Goal: Information Seeking & Learning: Find specific page/section

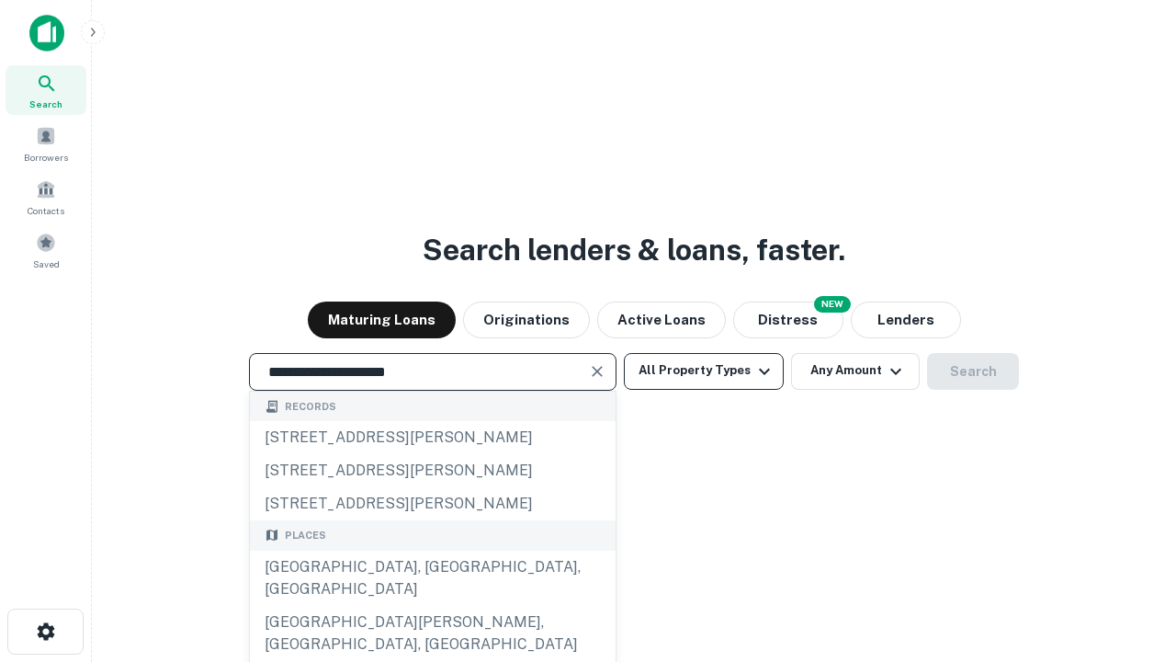
click at [432, 606] on div "[GEOGRAPHIC_DATA], [GEOGRAPHIC_DATA], [GEOGRAPHIC_DATA]" at bounding box center [433, 577] width 366 height 55
click at [704, 370] on button "All Property Types" at bounding box center [704, 371] width 160 height 37
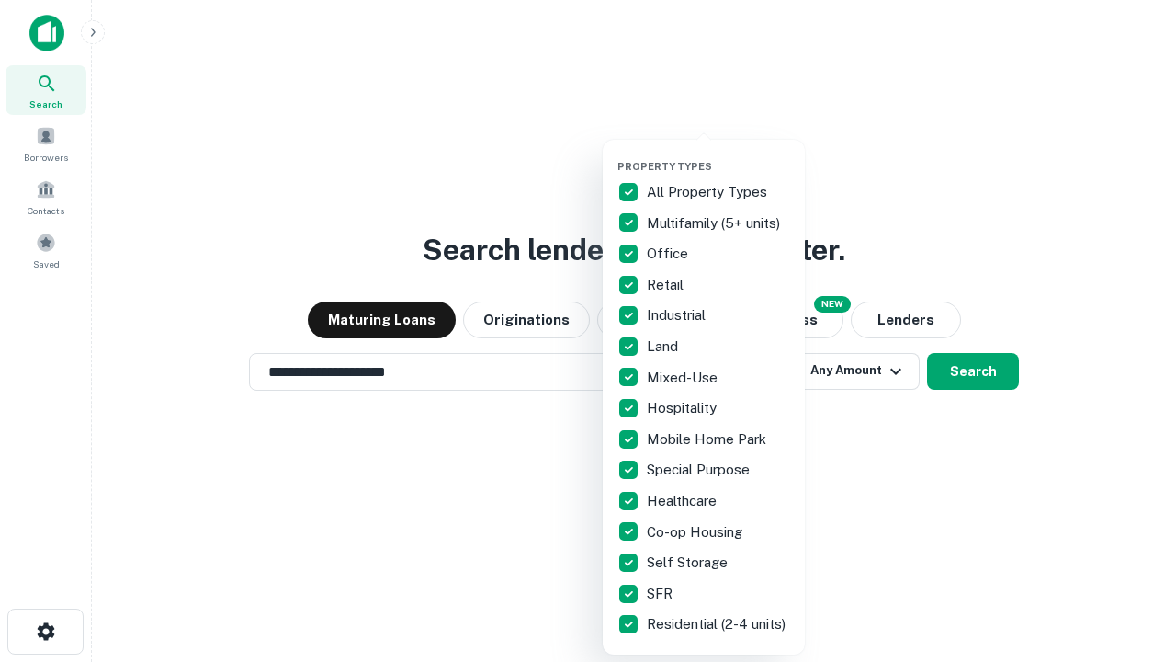
type input "**********"
click at [719, 154] on button "button" at bounding box center [718, 154] width 202 height 1
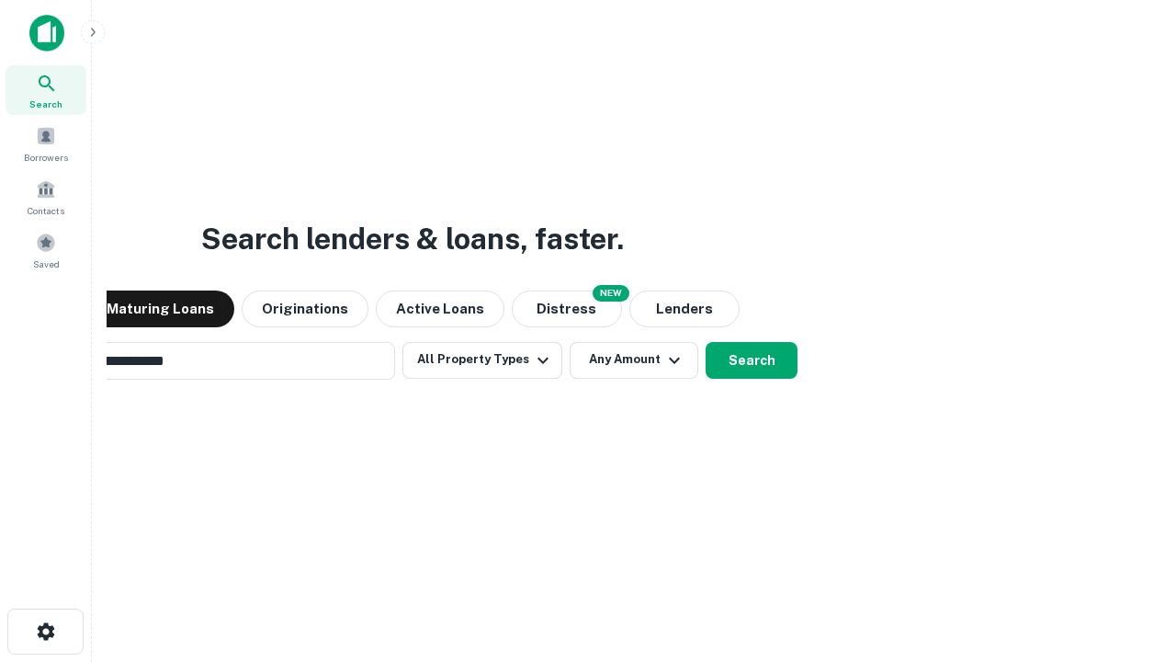
scroll to position [28, 0]
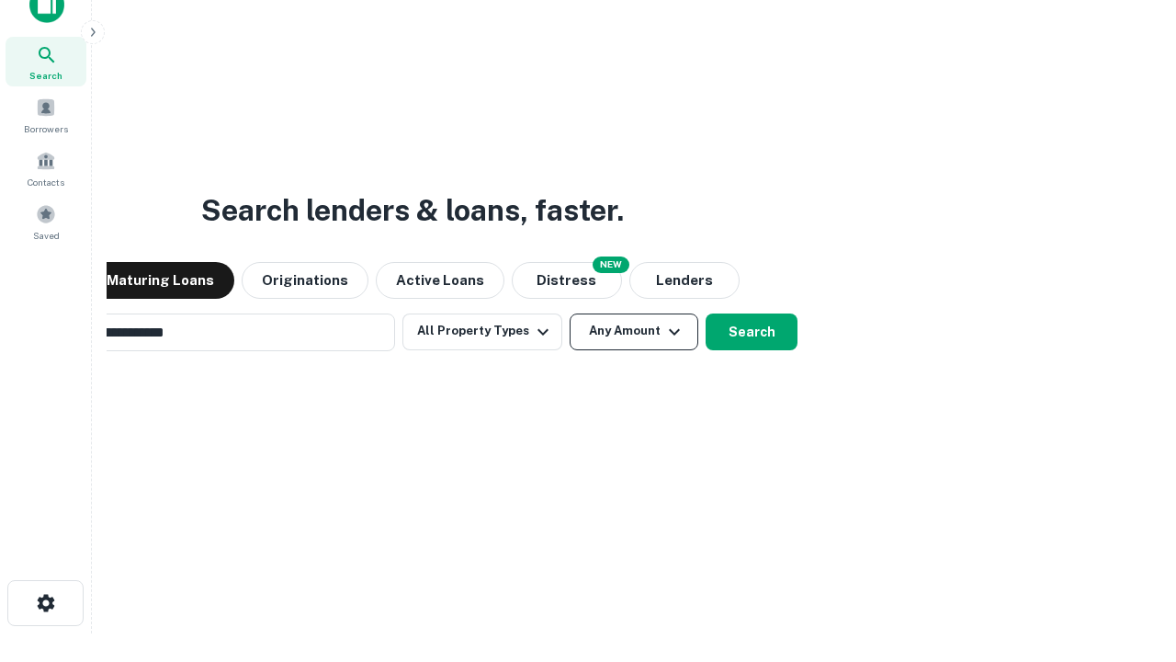
click at [570, 313] on button "Any Amount" at bounding box center [634, 331] width 129 height 37
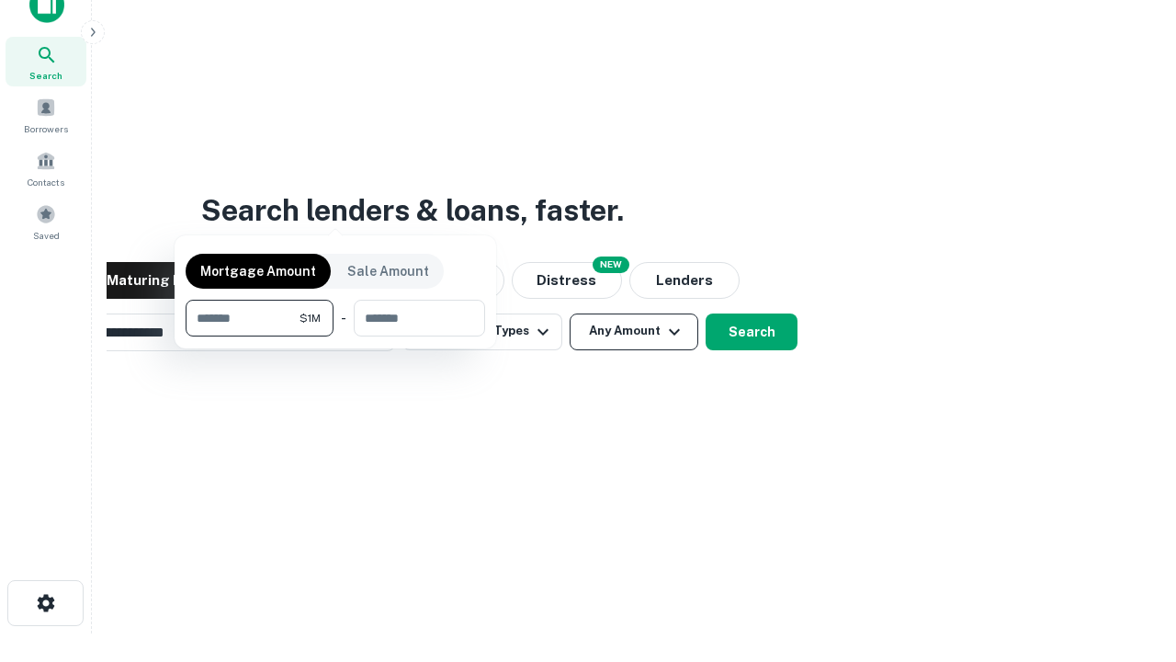
scroll to position [29, 0]
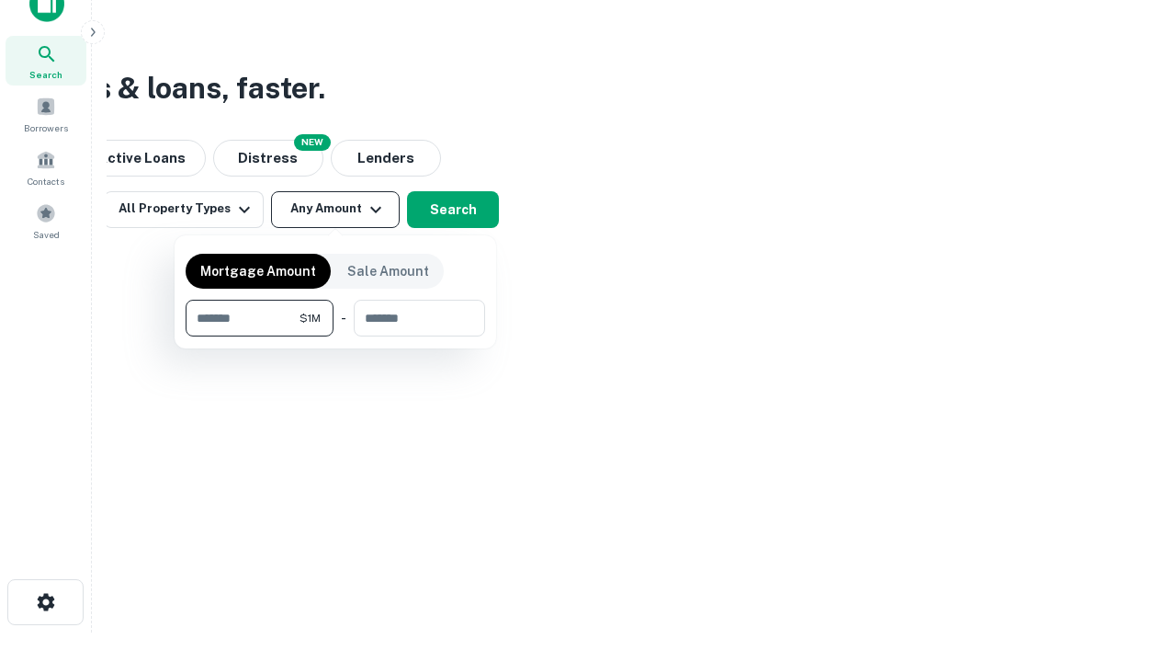
type input "*******"
click at [335, 336] on button "button" at bounding box center [336, 336] width 300 height 1
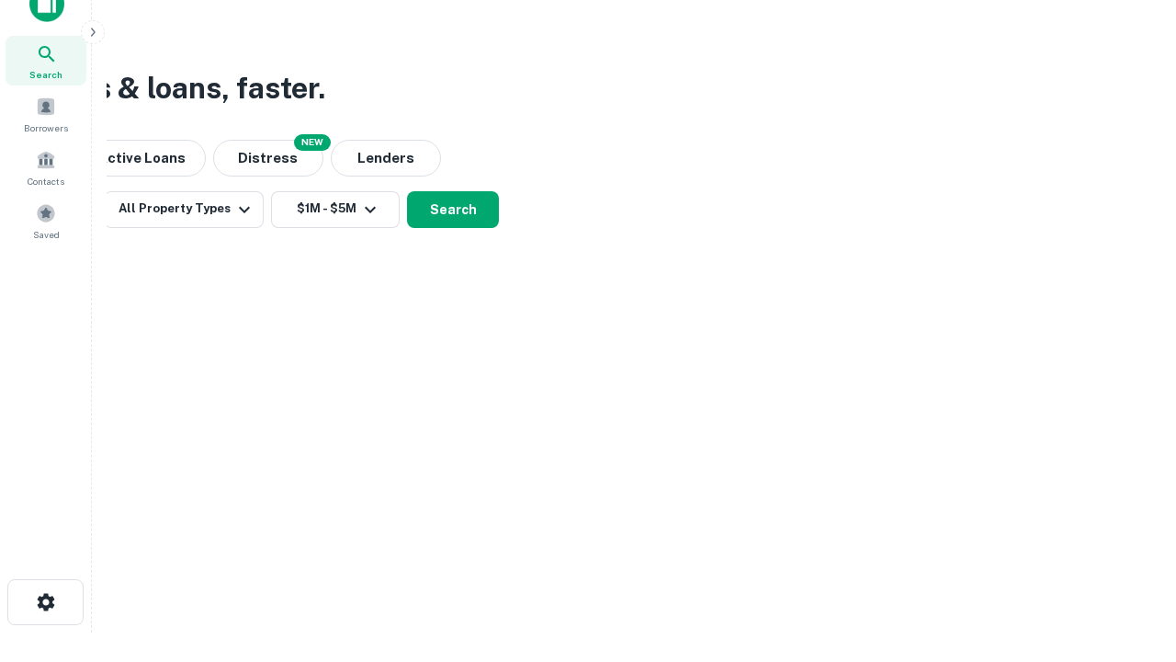
scroll to position [28, 0]
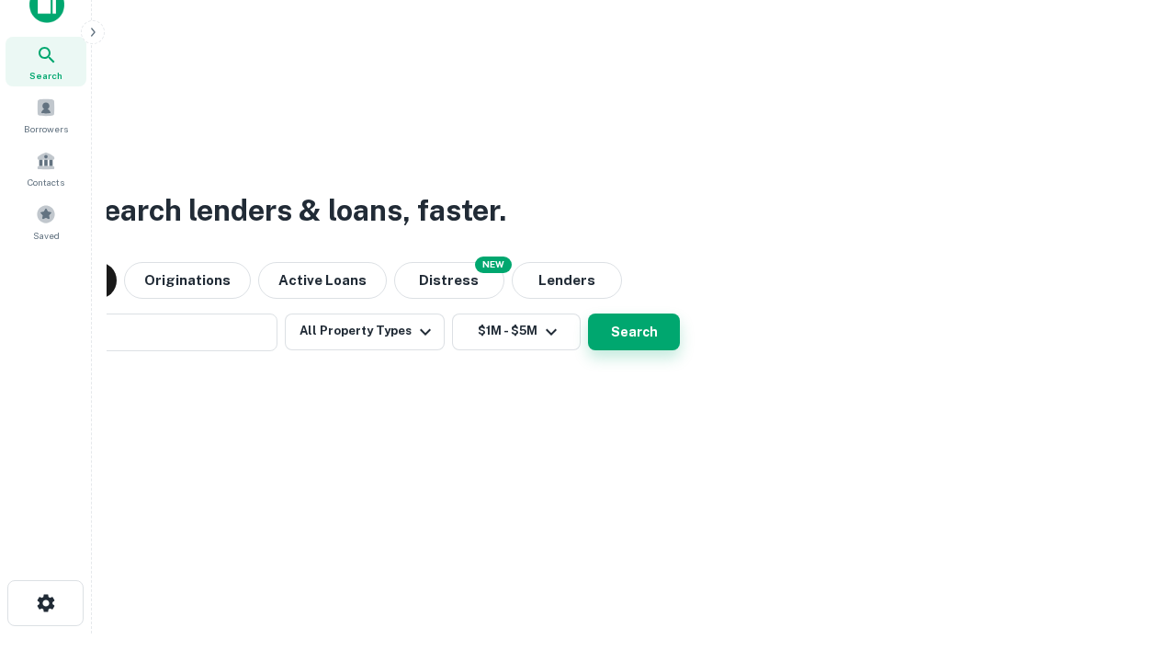
click at [588, 313] on button "Search" at bounding box center [634, 331] width 92 height 37
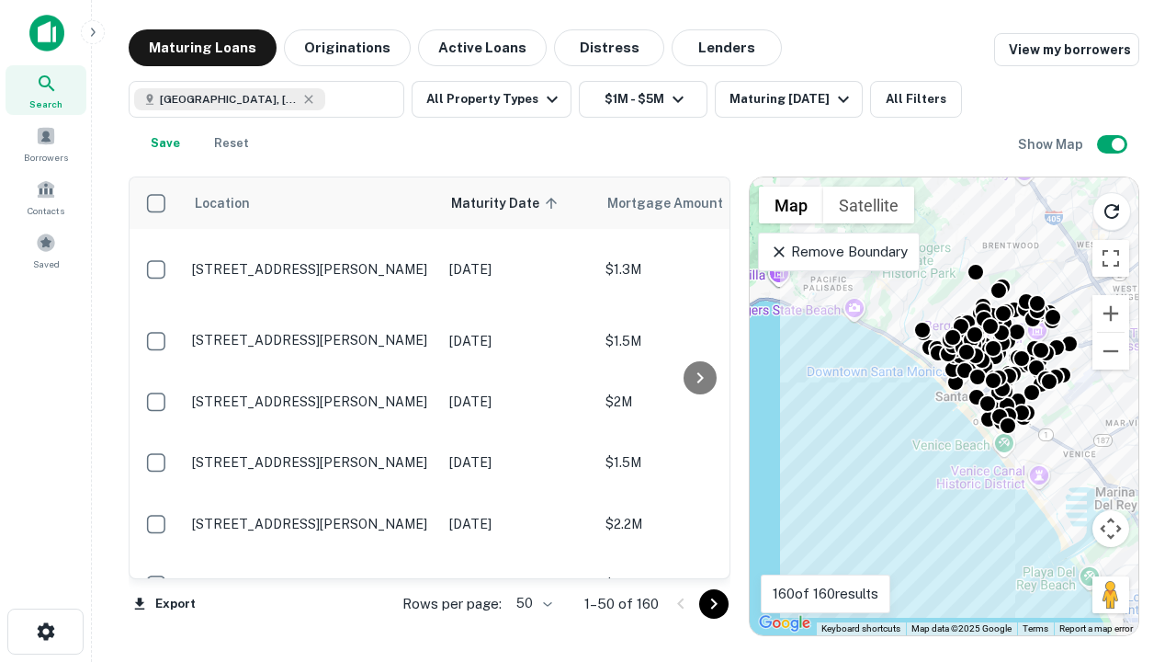
click at [531, 603] on body "Search Borrowers Contacts Saved Maturing Loans Originations Active Loans Distre…" at bounding box center [588, 331] width 1176 height 662
click at [532, 557] on li "25" at bounding box center [531, 556] width 53 height 33
